Goal: Task Accomplishment & Management: Complete application form

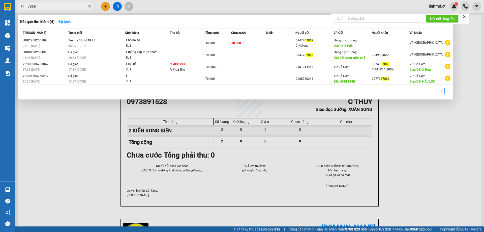
click at [69, 4] on input "7869" at bounding box center [58, 7] width 60 height 6
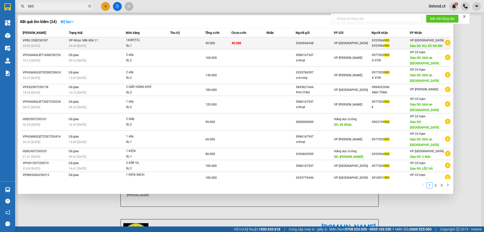
type input "985"
click at [258, 44] on td "40.000" at bounding box center [248, 43] width 35 height 12
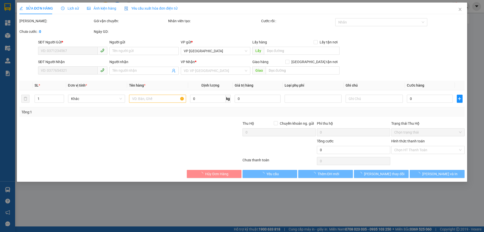
type input "0364046448"
type input "0353966985"
type input "KLL DC NG NN"
type input "40.000"
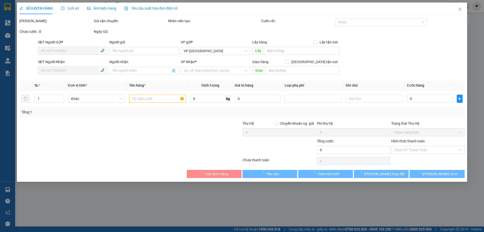
type input "40.000"
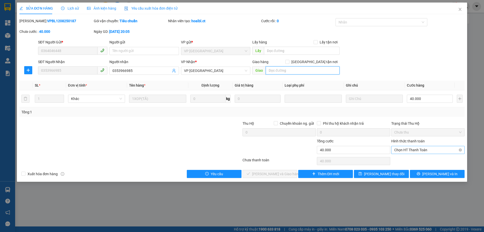
click at [415, 150] on span "Chọn HT Thanh Toán" at bounding box center [427, 150] width 67 height 8
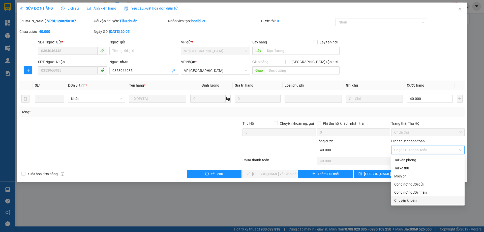
click at [409, 200] on div "Chuyển khoản" at bounding box center [427, 200] width 67 height 6
type input "0"
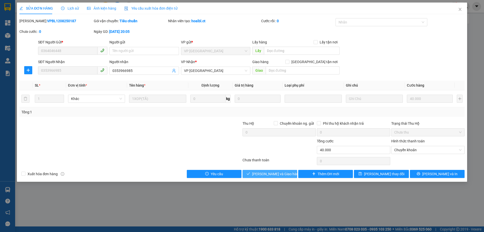
click at [274, 172] on span "[PERSON_NAME] và Giao hàng" at bounding box center [276, 174] width 48 height 6
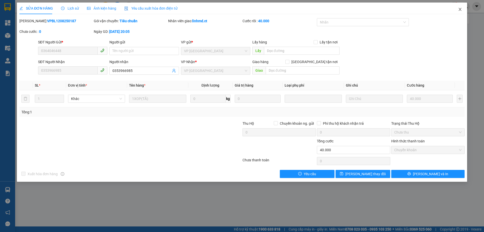
click at [460, 10] on icon "close" at bounding box center [460, 9] width 3 height 3
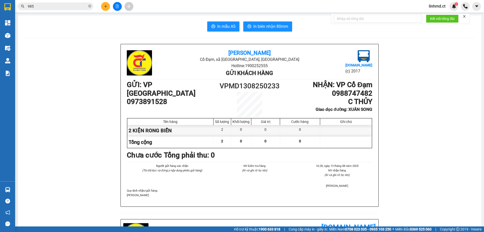
click at [106, 8] on button at bounding box center [105, 6] width 9 height 9
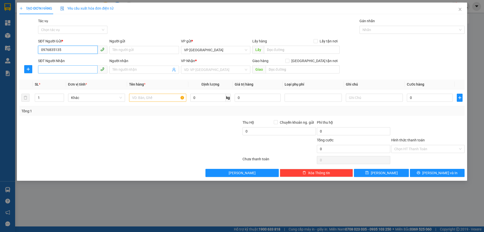
type input "0976835135"
click at [79, 70] on input "SĐT Người Nhận" at bounding box center [68, 69] width 60 height 8
type input "0915476245"
click at [213, 69] on input "search" at bounding box center [214, 70] width 60 height 8
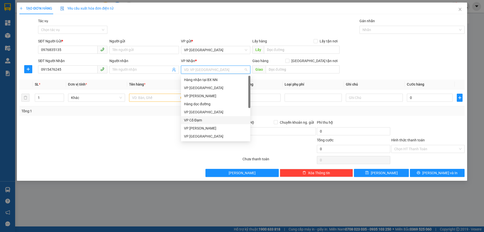
drag, startPoint x: 199, startPoint y: 118, endPoint x: 203, endPoint y: 118, distance: 4.3
click at [199, 118] on div "VP Cổ Đạm" at bounding box center [215, 120] width 63 height 6
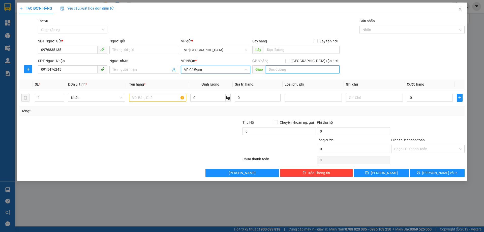
click at [278, 66] on input "text" at bounding box center [303, 69] width 74 height 8
type input "KHU DI TÍCH LỊCH SỬ [PERSON_NAME]"
click at [231, 108] on div "Tổng: 1" at bounding box center [241, 111] width 441 height 6
click at [165, 98] on input "text" at bounding box center [157, 98] width 57 height 8
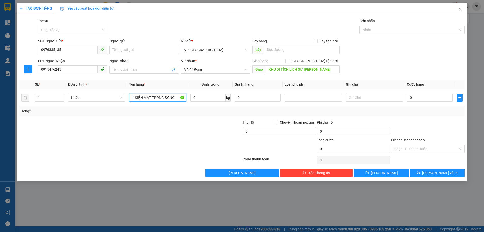
type input "1 KIỆN MẶT TRỐNG ĐỒNG"
click at [424, 173] on button "[PERSON_NAME] và In" at bounding box center [437, 173] width 55 height 8
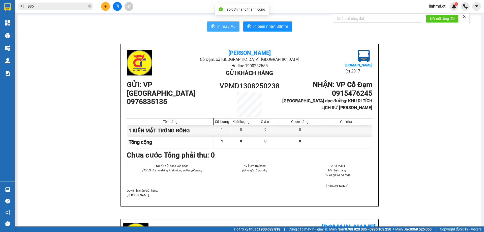
click at [217, 24] on span "In mẫu A5" at bounding box center [226, 26] width 18 height 6
click at [77, 6] on input "985" at bounding box center [58, 7] width 60 height 6
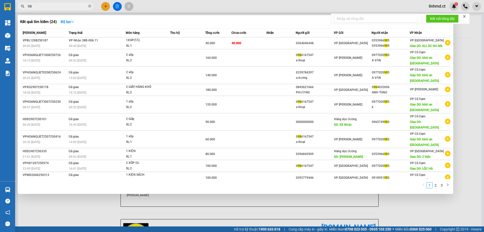
type input "9"
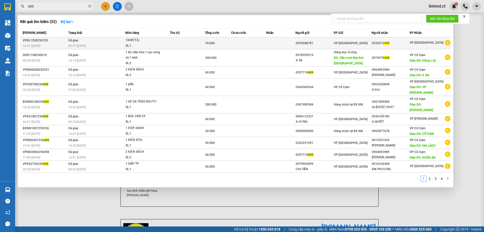
type input "449"
click at [169, 45] on span "1XOP(TĂ) SL: 1" at bounding box center [148, 43] width 44 height 11
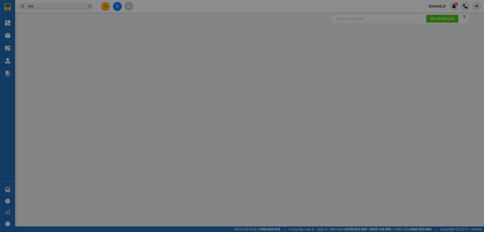
type input "0395688781"
type input "0355572449"
type input "70.000"
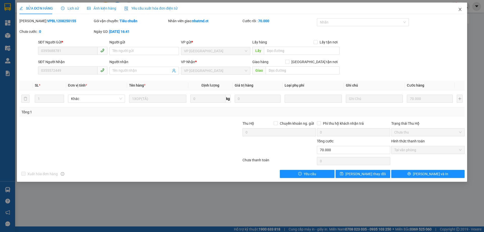
click at [457, 9] on span "Close" at bounding box center [460, 10] width 14 height 14
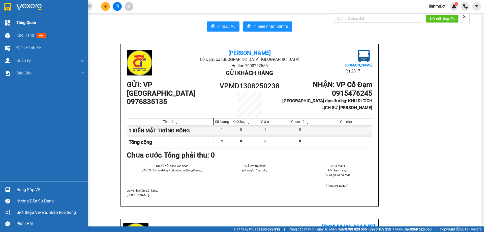
click at [8, 23] on img at bounding box center [7, 22] width 5 height 5
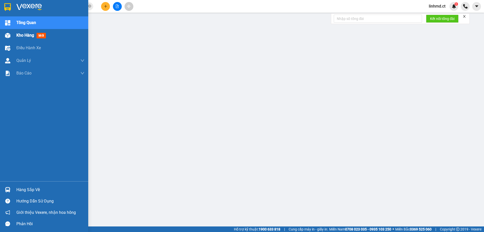
click at [7, 37] on img at bounding box center [7, 35] width 5 height 5
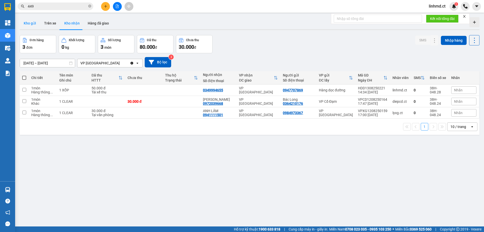
click at [36, 22] on button "Kho gửi" at bounding box center [30, 23] width 20 height 12
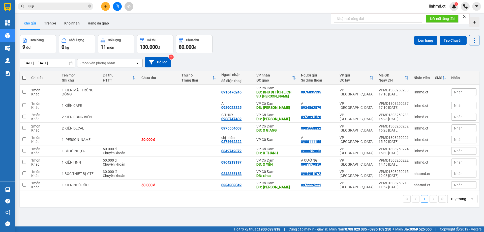
click at [51, 8] on input "449" at bounding box center [58, 7] width 60 height 6
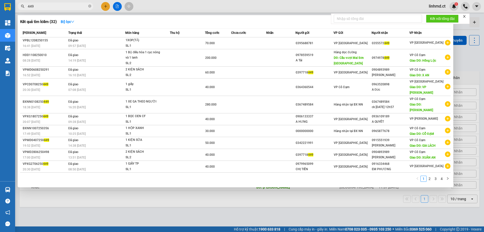
click at [51, 8] on input "449" at bounding box center [58, 7] width 60 height 6
click at [104, 5] on div at bounding box center [242, 116] width 484 height 232
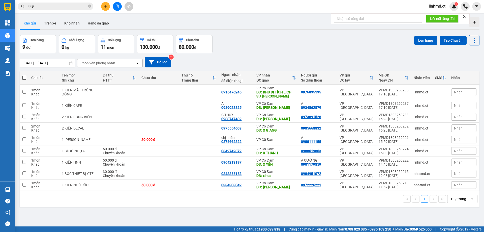
click at [105, 8] on icon "plus" at bounding box center [106, 7] width 4 height 4
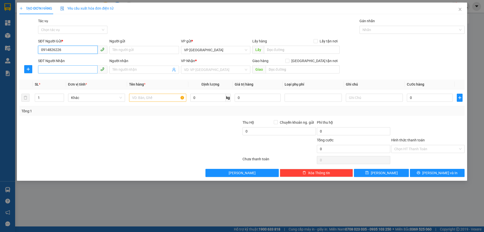
type input "0914826226"
drag, startPoint x: 59, startPoint y: 70, endPoint x: 55, endPoint y: 66, distance: 6.1
click at [58, 69] on input "SĐT Người Nhận" at bounding box center [68, 69] width 60 height 8
type input "0917125788"
click at [207, 66] on input "search" at bounding box center [214, 70] width 60 height 8
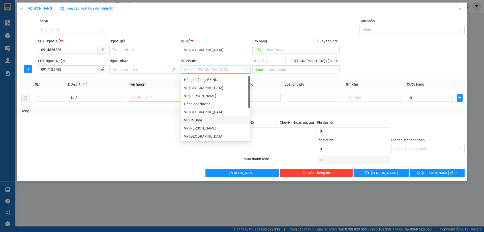
click at [212, 120] on div "VP Cổ Đạm" at bounding box center [215, 120] width 63 height 6
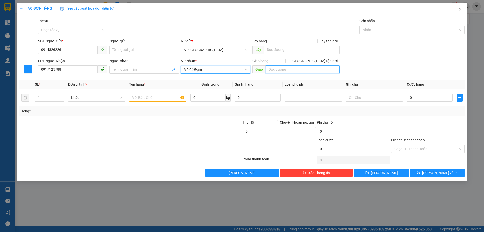
click at [282, 66] on input "text" at bounding box center [303, 69] width 74 height 8
type input "X THÀNH"
drag, startPoint x: 128, startPoint y: 95, endPoint x: 140, endPoint y: 97, distance: 11.7
click at [135, 97] on td at bounding box center [157, 97] width 61 height 17
click at [140, 97] on input "text" at bounding box center [157, 98] width 57 height 8
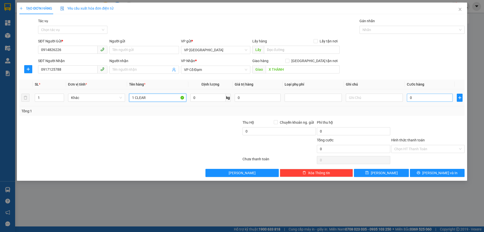
type input "1 CLEAR"
click at [417, 97] on input "0" at bounding box center [430, 98] width 46 height 8
type input "3"
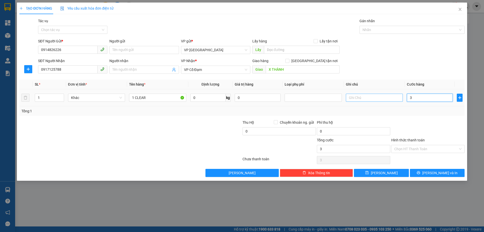
type input "30"
type input "30.000"
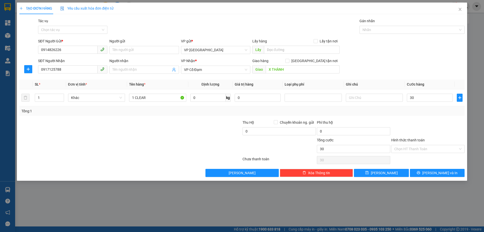
type input "30.000"
click at [375, 117] on div "Transit Pickup Surcharge Ids Transit Deliver Surcharge Ids Transit Deliver Surc…" at bounding box center [241, 97] width 445 height 159
click at [268, 69] on input "X THÀNH" at bounding box center [303, 69] width 74 height 8
type input "NGÃ 4 X THÀNH"
click at [422, 148] on input "Hình thức thanh toán" at bounding box center [426, 149] width 64 height 8
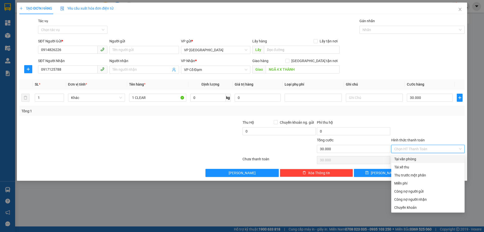
click at [423, 158] on div "Tại văn phòng" at bounding box center [427, 159] width 67 height 6
type input "0"
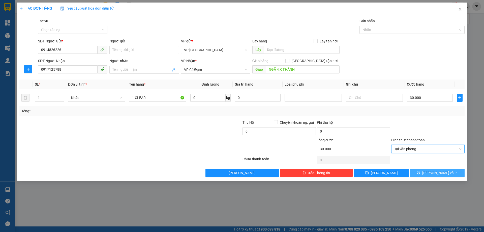
click at [420, 173] on icon "printer" at bounding box center [418, 172] width 3 height 3
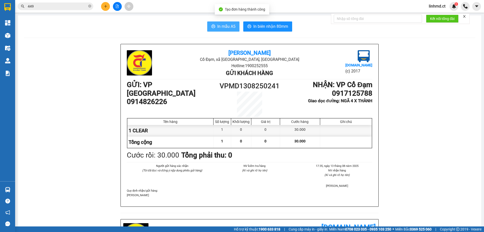
click at [225, 25] on span "In mẫu A5" at bounding box center [226, 26] width 18 height 6
click at [38, 6] on input "449" at bounding box center [58, 7] width 60 height 6
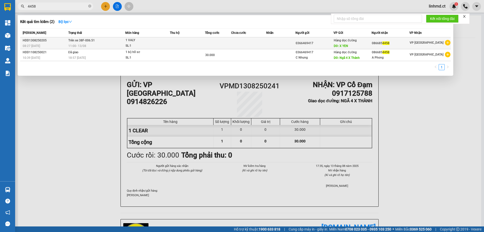
type input "4458"
click at [189, 45] on td at bounding box center [187, 43] width 35 height 12
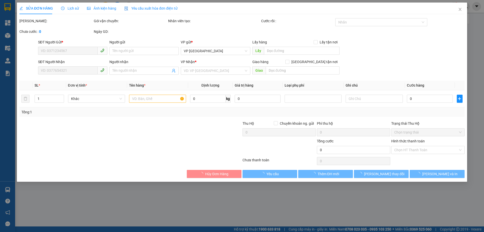
type input "0366469417"
type input "X YEN"
type input "0866854458"
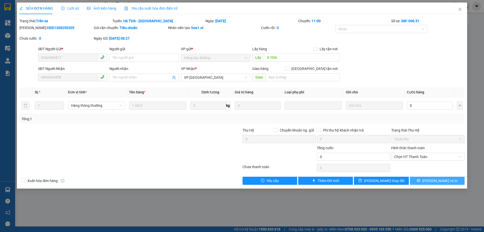
click at [438, 180] on span "[PERSON_NAME] và In" at bounding box center [439, 181] width 35 height 6
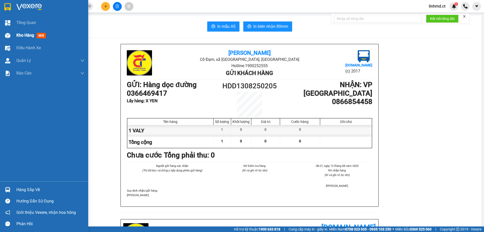
click at [16, 30] on div "Kho hàng mới" at bounding box center [44, 35] width 88 height 13
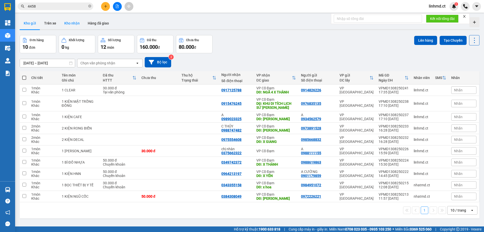
click at [74, 24] on button "Kho nhận" at bounding box center [71, 23] width 23 height 12
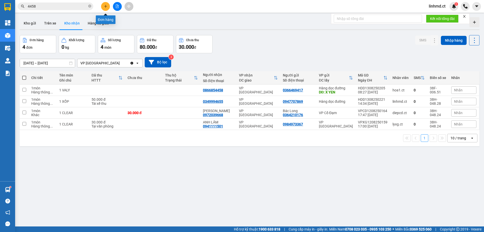
click at [105, 8] on icon "plus" at bounding box center [106, 7] width 4 height 4
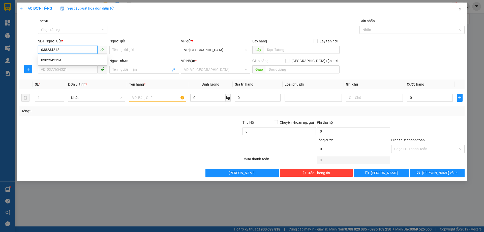
type input "0382342124"
click at [57, 64] on div "0382342124" at bounding box center [72, 60] width 69 height 8
type input "0979753956"
type input "[PERSON_NAME]"
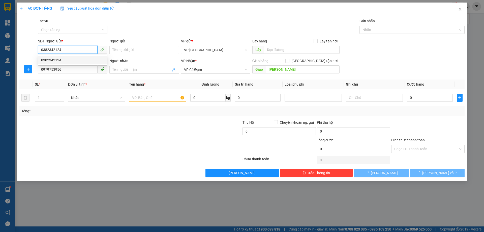
type input "60.000"
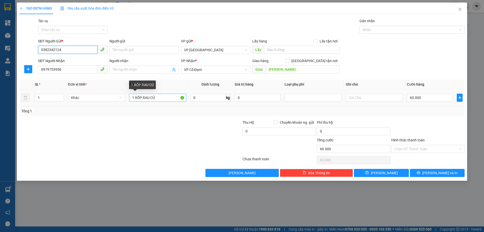
type input "0382342124"
drag, startPoint x: 170, startPoint y: 99, endPoint x: 111, endPoint y: 93, distance: 59.0
click at [151, 98] on input "1 XỐP RAU CỦ" at bounding box center [157, 98] width 57 height 8
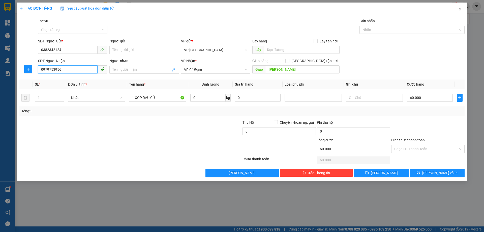
click at [63, 71] on input "0979753956" at bounding box center [68, 69] width 60 height 8
click at [64, 78] on div "0979753956" at bounding box center [72, 80] width 63 height 6
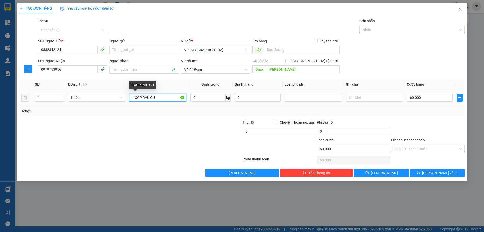
drag, startPoint x: 157, startPoint y: 97, endPoint x: 142, endPoint y: 97, distance: 14.4
click at [142, 97] on input "1 XỐP RAU CỦ" at bounding box center [157, 98] width 57 height 8
type input "[PERSON_NAME]"
drag, startPoint x: 159, startPoint y: 96, endPoint x: 114, endPoint y: 97, distance: 44.9
click at [120, 97] on tr "1 Khác 1 XỐP RAU CỦ 0 kg 0 60.000" at bounding box center [241, 97] width 445 height 17
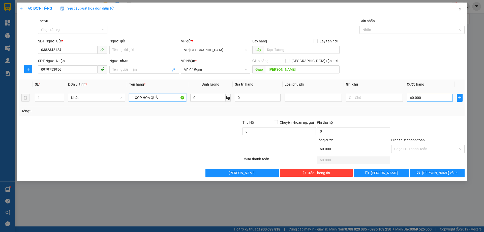
type input "1 XỐP HOA QUẢ"
click at [426, 100] on input "60.000" at bounding box center [430, 98] width 46 height 8
type input "8"
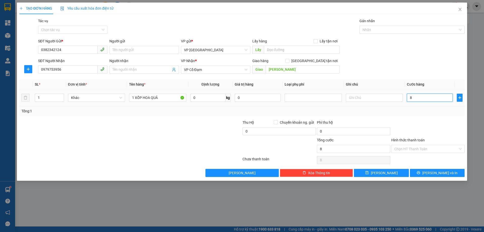
type input "80"
type input "80.000"
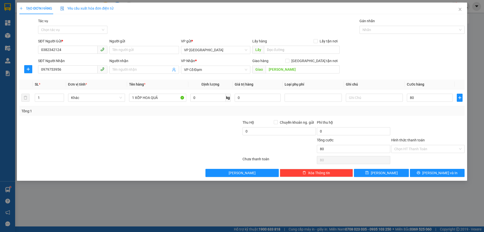
type input "80.000"
click at [426, 108] on div "Tổng: 1" at bounding box center [241, 111] width 441 height 6
click at [422, 106] on div "Tổng: 1" at bounding box center [241, 111] width 445 height 10
click at [412, 98] on input "80.000" at bounding box center [430, 98] width 46 height 8
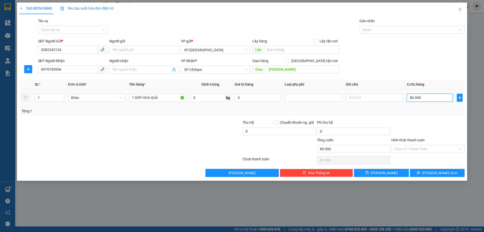
type input "7"
type input "70"
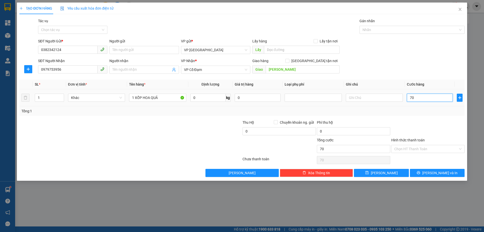
type input "70"
click at [424, 121] on div at bounding box center [428, 129] width 74 height 18
type input "70.000"
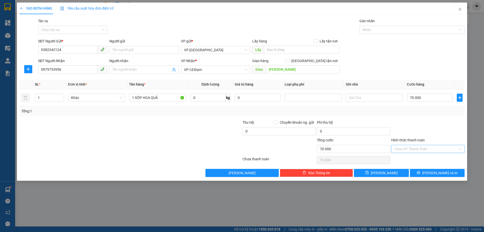
click at [422, 151] on input "Hình thức thanh toán" at bounding box center [426, 149] width 64 height 8
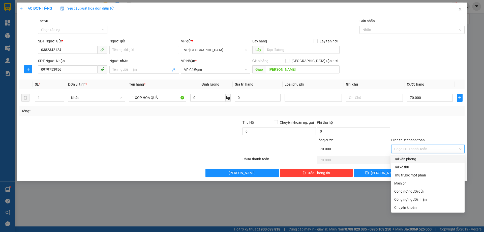
click at [420, 159] on div "Tại văn phòng" at bounding box center [427, 159] width 67 height 6
type input "0"
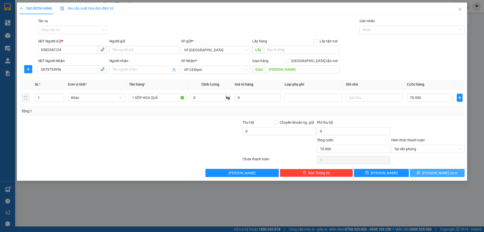
click at [427, 170] on button "[PERSON_NAME] và In" at bounding box center [437, 173] width 55 height 8
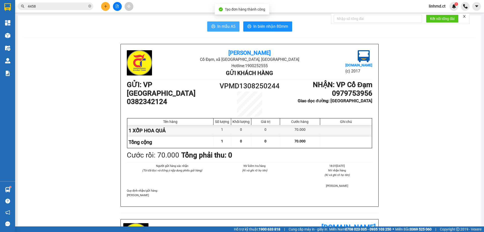
click at [217, 25] on span "In mẫu A5" at bounding box center [226, 26] width 18 height 6
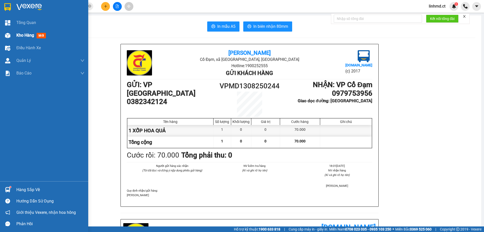
click at [26, 35] on span "Kho hàng" at bounding box center [25, 35] width 18 height 5
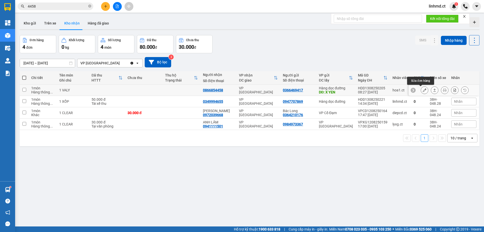
click at [423, 91] on icon at bounding box center [425, 90] width 4 height 4
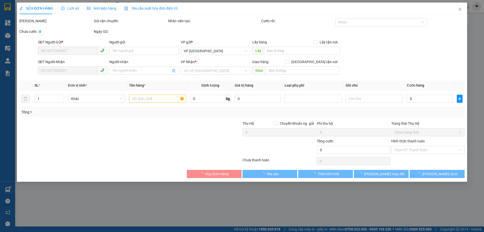
type input "0366469417"
type input "X YEN"
type input "0866854458"
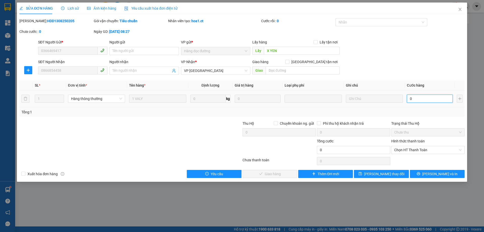
click at [425, 101] on input "0" at bounding box center [430, 99] width 46 height 8
type input "7"
type input "70"
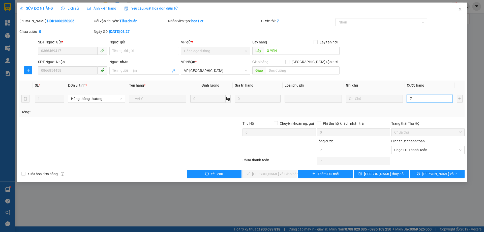
type input "70"
click at [444, 115] on div "Tổng: 1" at bounding box center [241, 112] width 445 height 10
type input "70.000"
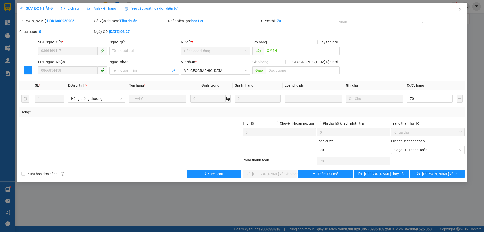
type input "70.000"
click at [428, 150] on span "Chọn HT Thanh Toán" at bounding box center [427, 150] width 67 height 8
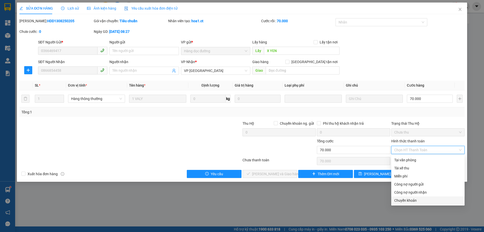
click at [418, 201] on div "Chuyển khoản" at bounding box center [427, 200] width 67 height 6
type input "0"
click at [425, 199] on div "Chuyển khoản" at bounding box center [427, 200] width 67 height 6
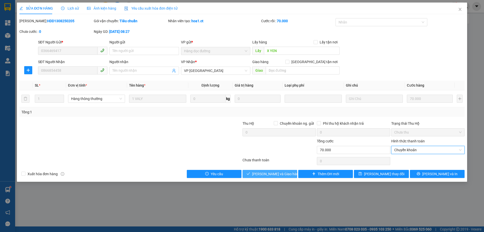
click at [289, 172] on button "[PERSON_NAME] và Giao hàng" at bounding box center [270, 174] width 55 height 8
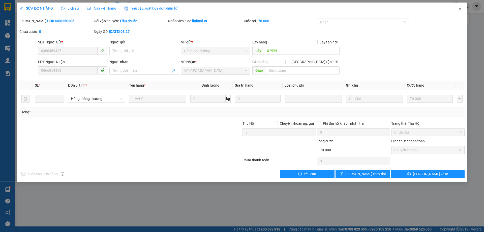
click at [460, 10] on icon "close" at bounding box center [460, 9] width 4 height 4
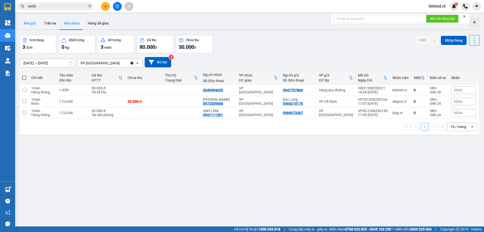
click at [33, 23] on button "Kho gửi" at bounding box center [30, 23] width 20 height 12
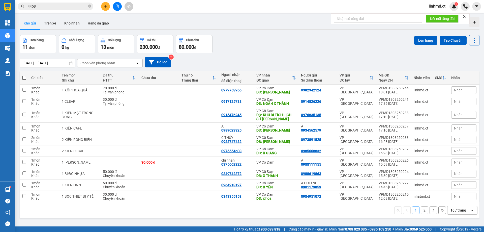
click at [422, 210] on button "2" at bounding box center [425, 210] width 8 height 8
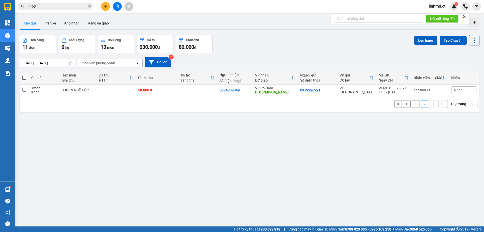
click at [103, 8] on button at bounding box center [105, 6] width 9 height 9
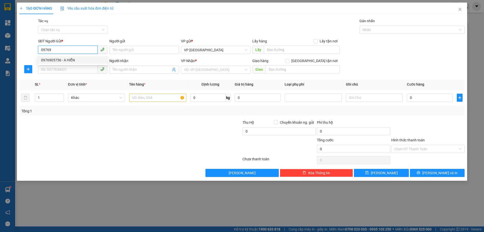
click at [92, 57] on div "0976905756 - A HIỂN" at bounding box center [72, 60] width 69 height 8
type input "0976905756"
type input "A HIỂN"
type input "0976905756"
type input "A HIỂN"
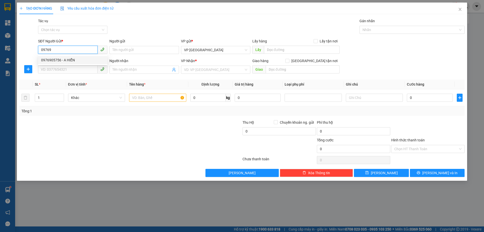
type input "X AN"
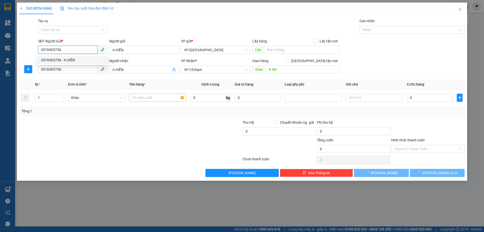
type input "350.000"
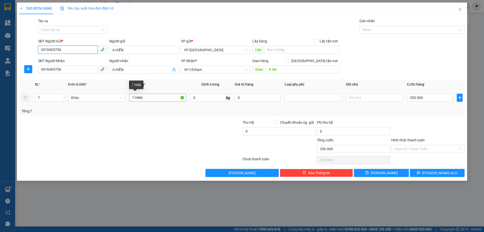
type input "0976905756"
drag, startPoint x: 134, startPoint y: 98, endPoint x: 132, endPoint y: 89, distance: 8.9
click at [127, 92] on td "7 HNN" at bounding box center [157, 97] width 61 height 17
type input "13K HNN"
click at [61, 95] on span "up" at bounding box center [61, 96] width 3 height 3
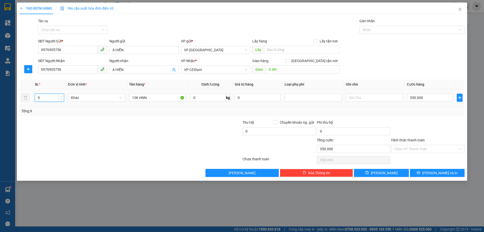
click at [61, 95] on span "up" at bounding box center [61, 96] width 3 height 3
type input "13"
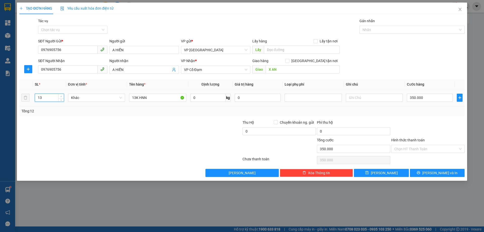
click at [61, 95] on span "up" at bounding box center [61, 96] width 3 height 3
click at [421, 98] on input "350.000" at bounding box center [430, 98] width 46 height 8
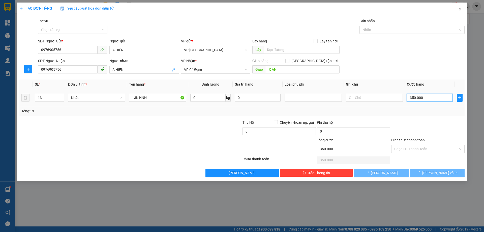
type input "0"
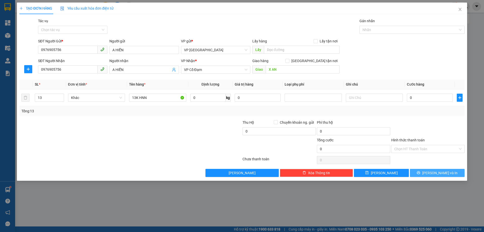
click at [434, 173] on span "[PERSON_NAME] và In" at bounding box center [439, 173] width 35 height 6
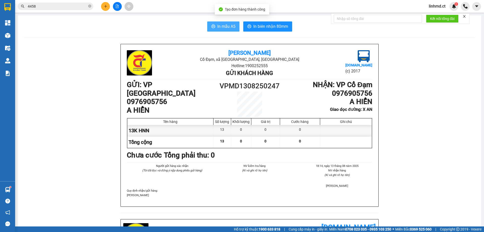
click at [224, 22] on button "In mẫu A5" at bounding box center [223, 26] width 32 height 10
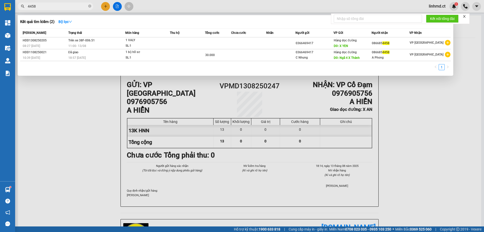
click at [62, 7] on input "4458" at bounding box center [58, 7] width 60 height 6
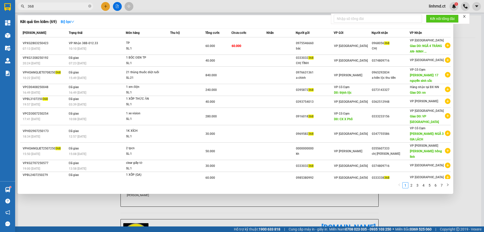
type input "368"
click at [107, 7] on div at bounding box center [242, 116] width 484 height 232
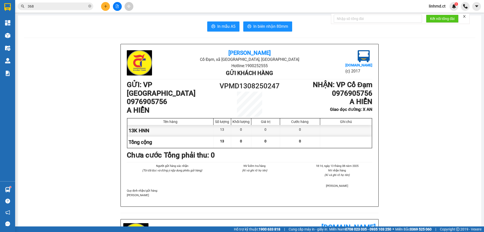
click at [107, 4] on button at bounding box center [105, 6] width 9 height 9
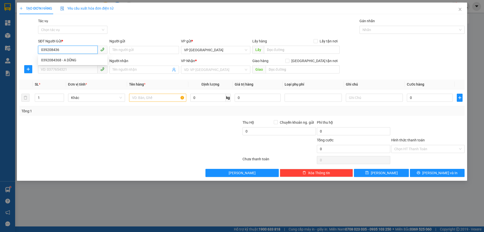
type input "0392084368"
click at [71, 59] on div "0392084368 - A DŨNG" at bounding box center [72, 60] width 63 height 6
type input "A DŨNG"
type input "0948259733"
type input "C HÀ"
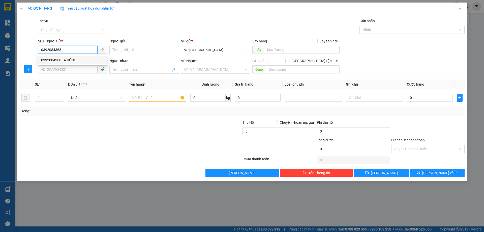
type input "X GIANG"
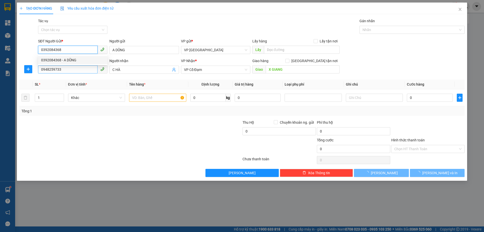
type input "50.000"
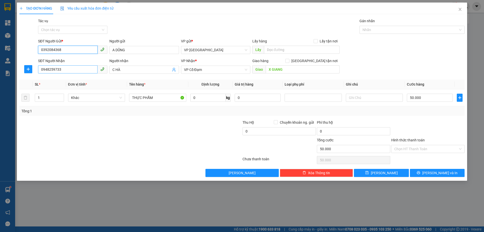
type input "0392084368"
click at [73, 72] on input "0948259733" at bounding box center [68, 69] width 60 height 8
type input "0"
type input "0392084368"
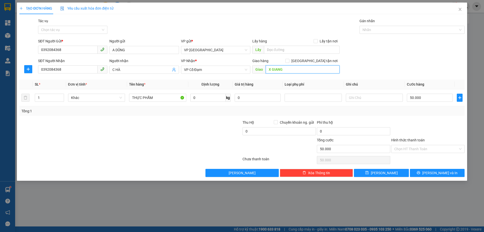
click at [285, 70] on input "X GIANG" at bounding box center [303, 69] width 74 height 8
type input "X"
click at [204, 52] on span "VP [GEOGRAPHIC_DATA]" at bounding box center [215, 50] width 63 height 8
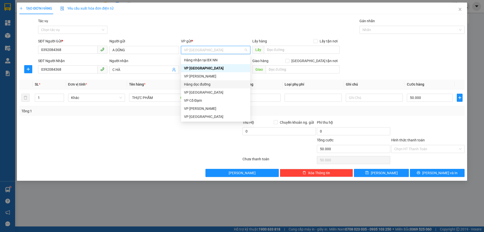
click at [204, 86] on div "Hàng dọc đường" at bounding box center [215, 84] width 63 height 6
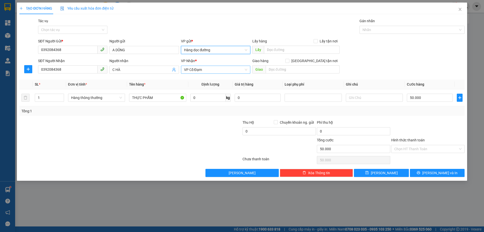
click at [196, 71] on span "VP Cổ Đạm" at bounding box center [215, 70] width 63 height 8
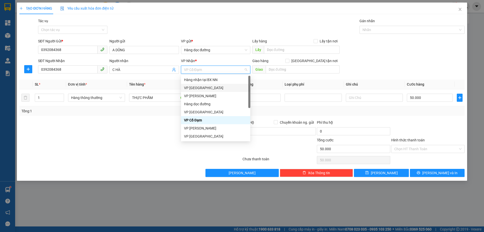
click at [202, 86] on div "VP [GEOGRAPHIC_DATA]" at bounding box center [215, 88] width 63 height 6
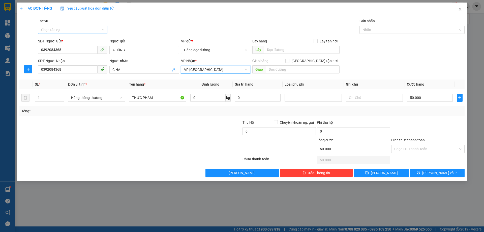
click at [72, 28] on input "Tác vụ" at bounding box center [71, 30] width 60 height 8
click at [74, 47] on div "Nhập hàng kho nhận" at bounding box center [72, 48] width 63 height 6
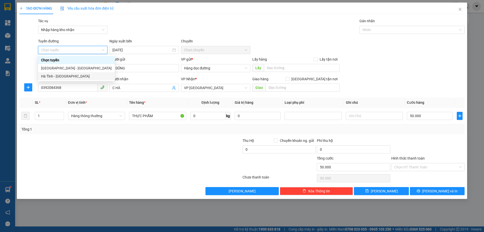
drag, startPoint x: 78, startPoint y: 67, endPoint x: 77, endPoint y: 74, distance: 7.4
click at [77, 74] on div "Chọn tuyến [GEOGRAPHIC_DATA] - [GEOGRAPHIC_DATA] [GEOGRAPHIC_DATA] - [GEOGRAPHI…" at bounding box center [76, 68] width 77 height 24
click at [77, 74] on div "Hà Tĩnh - [GEOGRAPHIC_DATA]" at bounding box center [76, 76] width 71 height 6
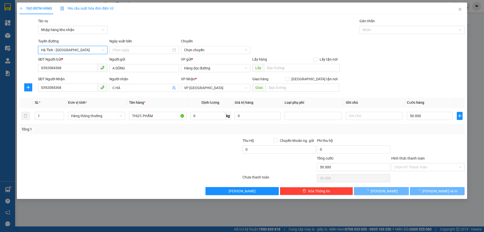
type input "[DATE]"
click at [194, 51] on span "06:00 - 38H-048.28" at bounding box center [215, 50] width 63 height 8
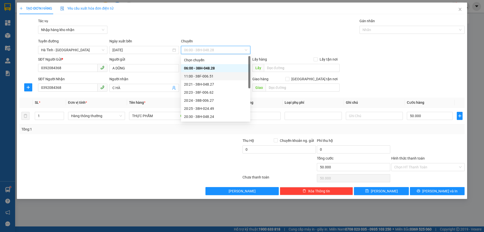
click at [198, 75] on div "11:00 - 38F-006.51" at bounding box center [215, 76] width 63 height 6
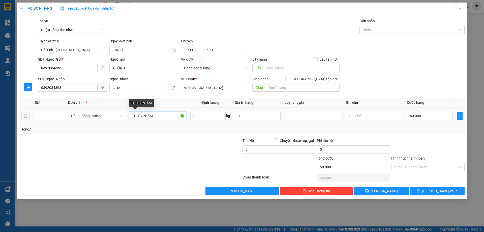
drag, startPoint x: 160, startPoint y: 115, endPoint x: 140, endPoint y: 112, distance: 19.8
click at [140, 112] on input "THỰC PHẨM" at bounding box center [157, 116] width 57 height 8
type input "T"
type input "1 CLEAR"
click at [419, 116] on input "50.000" at bounding box center [430, 116] width 46 height 8
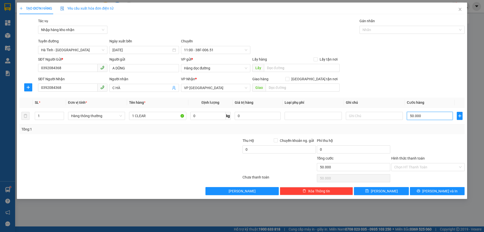
type input "3"
type input "30"
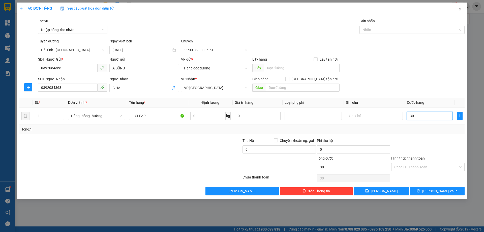
type input "30"
type input "30.000"
click at [406, 129] on div "Tổng: 1" at bounding box center [241, 129] width 441 height 6
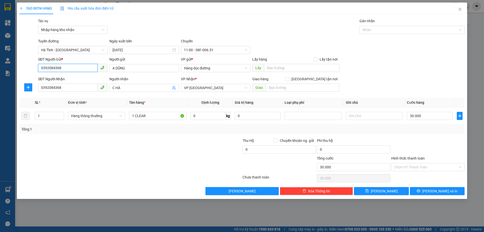
click at [65, 65] on input "0392084368" at bounding box center [68, 68] width 60 height 8
click at [66, 66] on input "0392084368" at bounding box center [68, 68] width 60 height 8
click at [67, 66] on input "0392084368" at bounding box center [68, 68] width 60 height 8
click at [425, 167] on input "Hình thức thanh toán" at bounding box center [426, 167] width 64 height 8
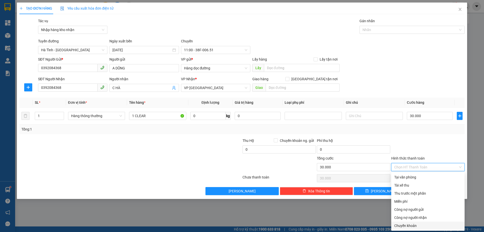
click at [422, 226] on div "Chuyển khoản" at bounding box center [427, 226] width 67 height 6
type input "0"
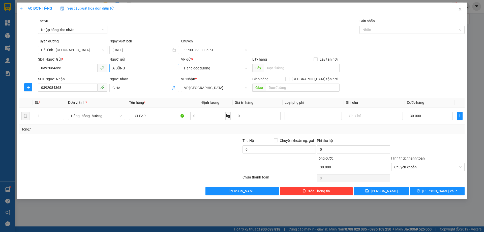
drag, startPoint x: 139, startPoint y: 73, endPoint x: 138, endPoint y: 70, distance: 2.8
click at [139, 72] on div "Người gửi A DŨNG" at bounding box center [143, 65] width 69 height 18
click at [138, 70] on input "A DŨNG" at bounding box center [143, 68] width 69 height 8
click at [138, 69] on input "A DŨNG" at bounding box center [143, 68] width 69 height 8
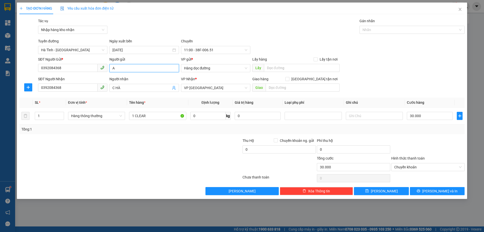
type input "A"
click at [390, 189] on button "[PERSON_NAME]" at bounding box center [381, 191] width 55 height 8
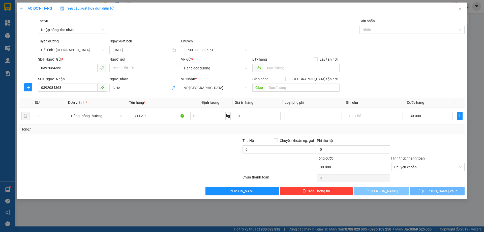
type input "0"
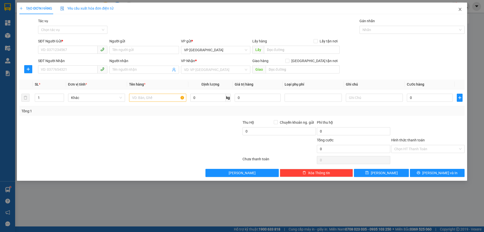
click at [460, 7] on span "Close" at bounding box center [460, 10] width 14 height 14
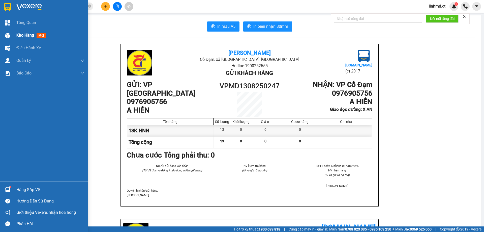
click at [5, 35] on img at bounding box center [7, 35] width 5 height 5
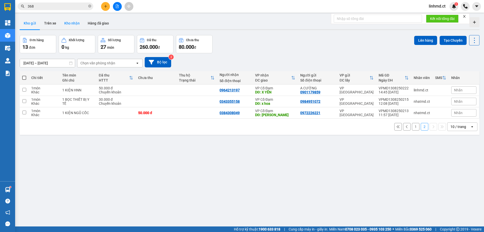
click at [75, 20] on button "Kho nhận" at bounding box center [71, 23] width 23 height 12
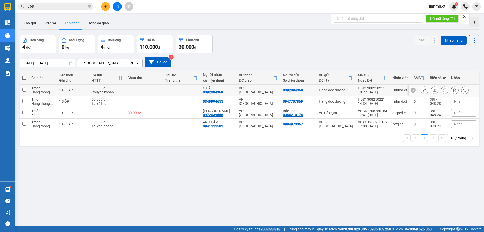
click at [433, 91] on icon at bounding box center [435, 90] width 4 height 4
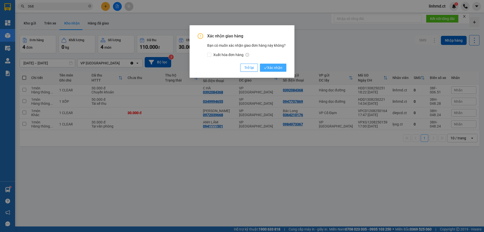
click at [277, 66] on span "Xác nhận" at bounding box center [273, 68] width 18 height 6
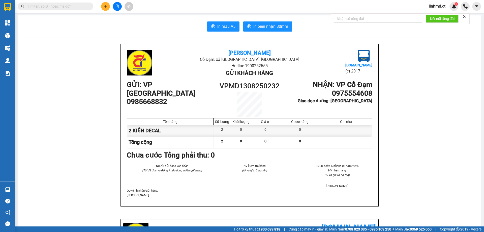
drag, startPoint x: 0, startPoint y: 0, endPoint x: 104, endPoint y: 8, distance: 104.4
click at [104, 8] on button at bounding box center [105, 6] width 9 height 9
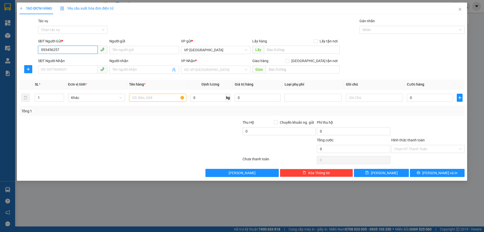
type input "0934562579"
click at [61, 60] on div "0934562579 - A" at bounding box center [72, 60] width 63 height 6
type input "A"
type input "0989023325"
type input "A"
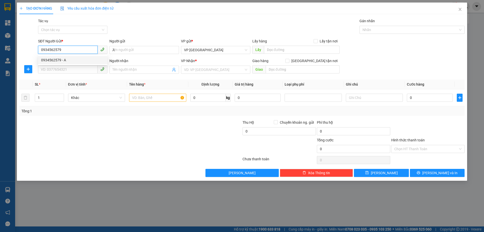
type input "[PERSON_NAME]"
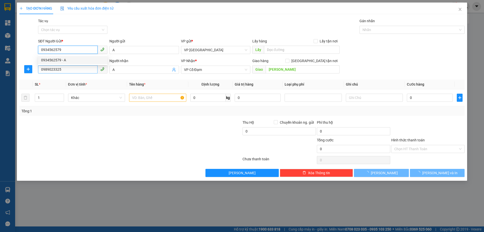
type input "50.000"
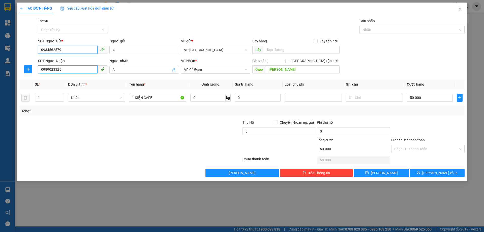
type input "0934562579"
click at [68, 70] on input "0989023325" at bounding box center [68, 69] width 60 height 8
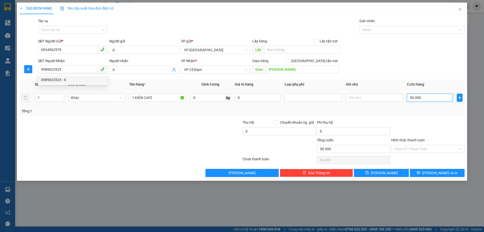
click at [427, 99] on input "50.000" at bounding box center [430, 98] width 46 height 8
type input "0"
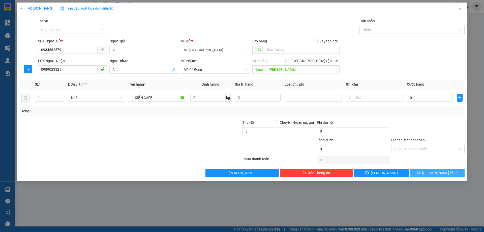
click at [428, 170] on button "[PERSON_NAME] và In" at bounding box center [437, 173] width 55 height 8
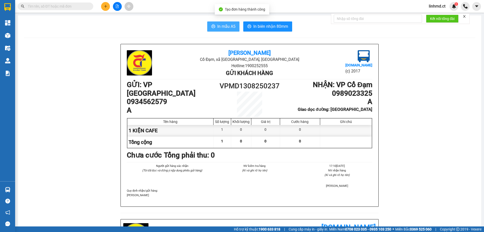
click at [211, 26] on icon "printer" at bounding box center [213, 26] width 4 height 4
click at [107, 6] on icon "plus" at bounding box center [106, 7] width 4 height 4
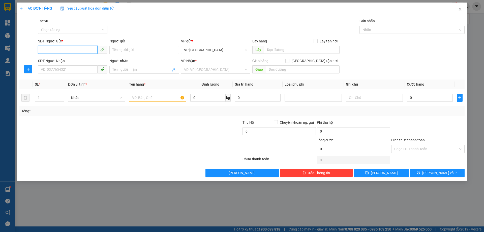
click at [67, 49] on input "SĐT Người Gửi *" at bounding box center [68, 50] width 60 height 8
paste input "0392084368"
type input "0392084368"
click at [146, 96] on input "text" at bounding box center [157, 98] width 57 height 8
type input "1 CLEAR"
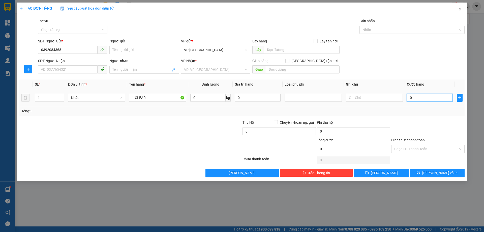
drag, startPoint x: 430, startPoint y: 94, endPoint x: 390, endPoint y: 108, distance: 41.5
click at [430, 95] on input "0" at bounding box center [430, 98] width 46 height 8
type input "3"
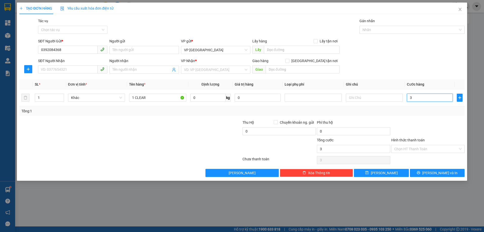
type input "30"
type input "30.000"
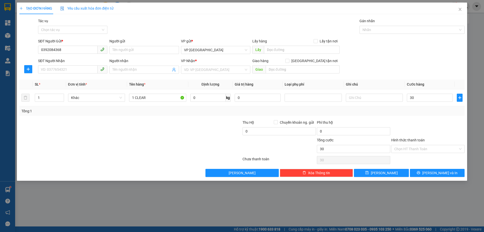
type input "30.000"
click at [377, 119] on div "Transit Pickup Surcharge Ids Transit Deliver Surcharge Ids Transit Deliver Surc…" at bounding box center [241, 97] width 445 height 159
click at [279, 68] on input "text" at bounding box center [303, 69] width 74 height 8
type input "X HẢI"
drag, startPoint x: 147, startPoint y: 101, endPoint x: 134, endPoint y: 98, distance: 13.7
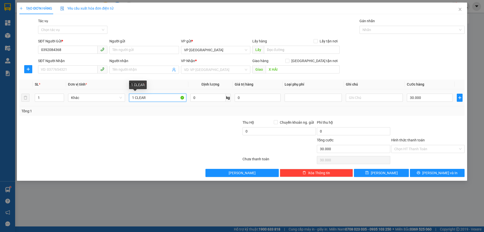
click at [134, 98] on input "1 CLEAR" at bounding box center [157, 98] width 57 height 8
type input "1 BỌC ĐỎ GIẤY TỜ, DÉP"
click at [74, 68] on input "SĐT Người Nhận" at bounding box center [68, 69] width 60 height 8
click at [182, 154] on div at bounding box center [205, 146] width 74 height 18
click at [70, 70] on input "0" at bounding box center [68, 69] width 60 height 8
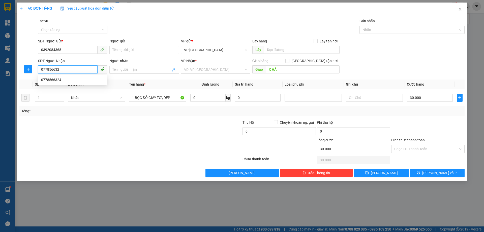
type input "0778566324"
click at [72, 78] on div "0778566324" at bounding box center [72, 80] width 63 height 6
type input "X HẢI"
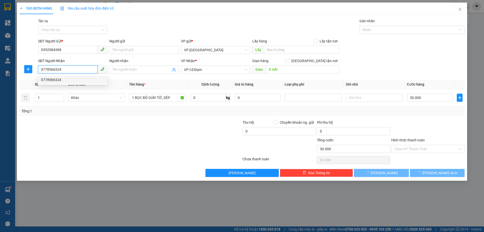
type input "60.000"
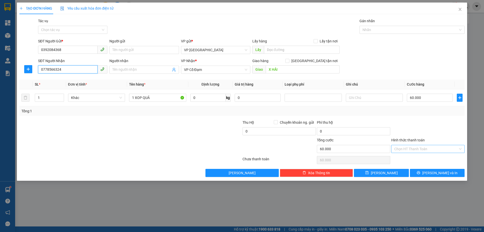
type input "0778566324"
click at [430, 149] on input "Hình thức thanh toán" at bounding box center [426, 149] width 64 height 8
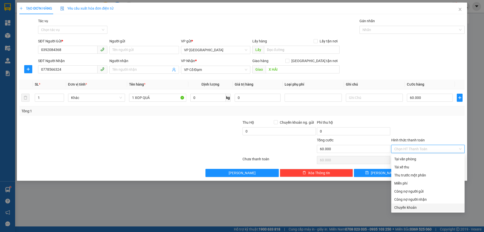
click at [414, 207] on div "Chuyển khoản" at bounding box center [427, 207] width 67 height 6
type input "0"
click at [415, 206] on div "Chuyển khoản" at bounding box center [427, 207] width 67 height 6
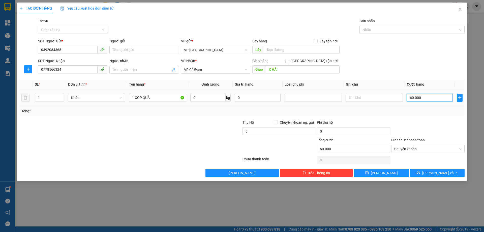
click at [416, 97] on input "60.000" at bounding box center [430, 98] width 46 height 8
type input "3"
type input "30"
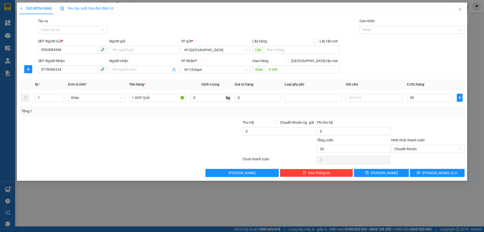
click at [424, 132] on div at bounding box center [428, 129] width 74 height 18
type input "30.000"
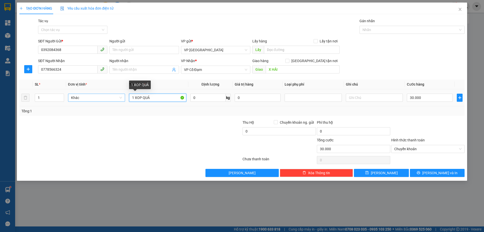
drag, startPoint x: 159, startPoint y: 96, endPoint x: 106, endPoint y: 97, distance: 53.5
click at [106, 97] on tr "1 Khác 1 XOP QUẢ 0 kg 0 30.000" at bounding box center [241, 97] width 445 height 17
type input "1 BỌC ĐỎ GIẤY TỜ, DÉP"
click at [427, 98] on input "30.000" at bounding box center [430, 98] width 46 height 8
drag, startPoint x: 424, startPoint y: 124, endPoint x: 438, endPoint y: 143, distance: 24.0
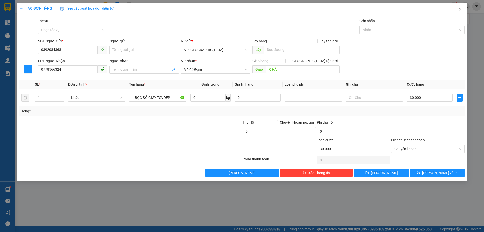
click at [426, 124] on div at bounding box center [428, 129] width 74 height 18
click at [438, 172] on span "[PERSON_NAME] và In" at bounding box center [439, 173] width 35 height 6
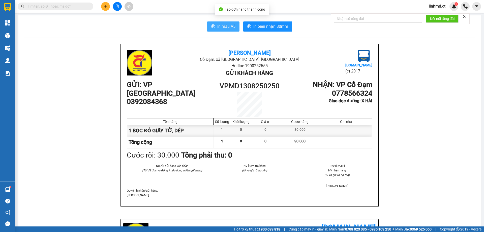
click at [224, 22] on button "In mẫu A5" at bounding box center [223, 26] width 32 height 10
